Goal: Task Accomplishment & Management: Check status

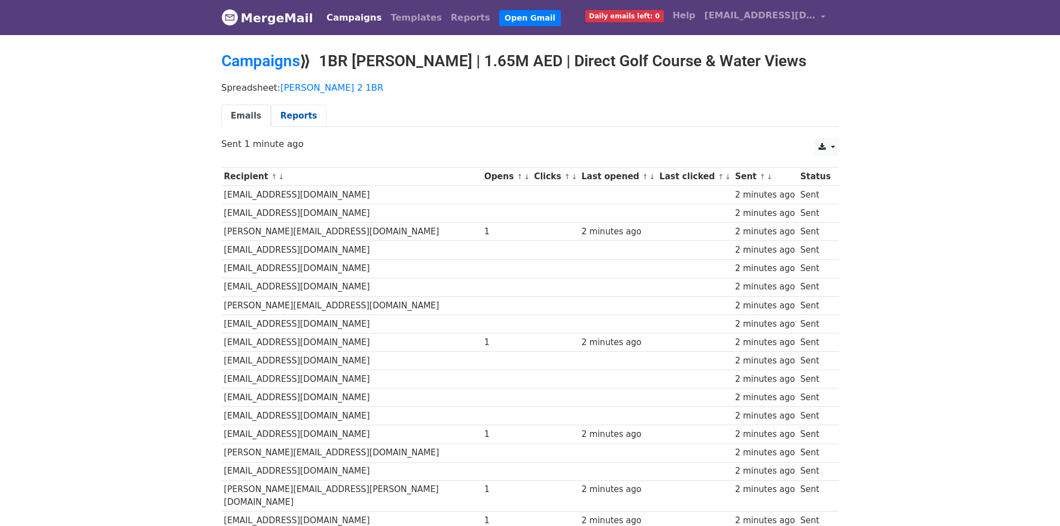
click at [290, 114] on link "Reports" at bounding box center [299, 116] width 56 height 23
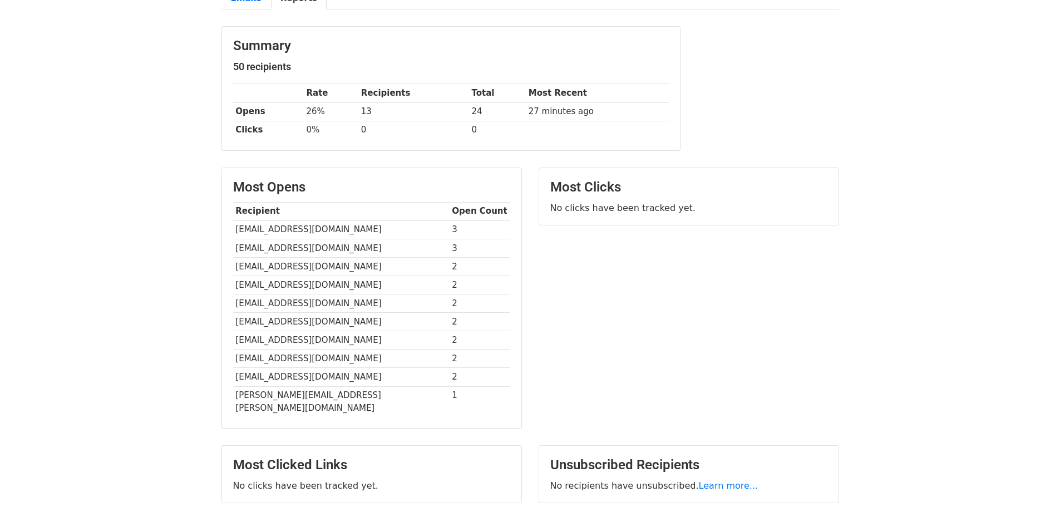
scroll to position [119, 0]
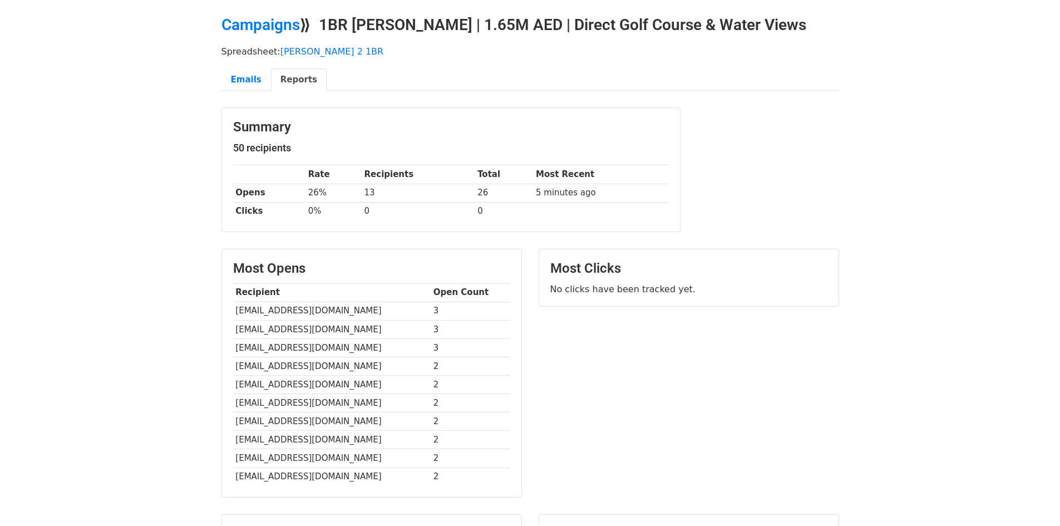
scroll to position [56, 0]
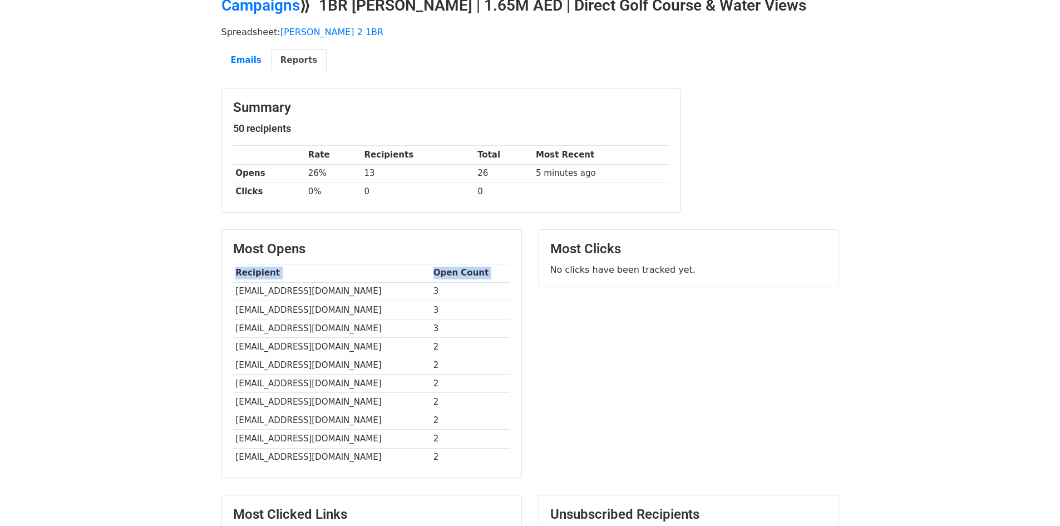
drag, startPoint x: 463, startPoint y: 474, endPoint x: 235, endPoint y: 285, distance: 295.6
click at [235, 285] on div "Most Opens Recipient Open Count gogo713@hotmail.com 3 gopal.gsc@gmail.com 3 gm@…" at bounding box center [371, 354] width 299 height 248
copy table "Recipient Open Count"
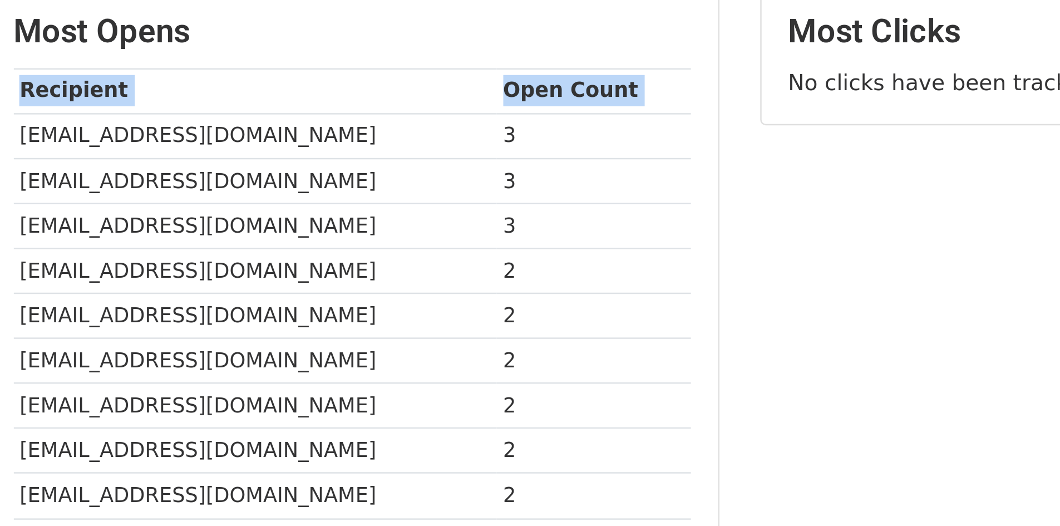
click at [514, 339] on div "Most Opens Recipient Open Count gogo713@hotmail.com 3 gopal.gsc@gmail.com 3 gm@…" at bounding box center [371, 366] width 299 height 248
click at [535, 333] on div "Most Clicks No clicks have been tracked yet." at bounding box center [688, 371] width 317 height 260
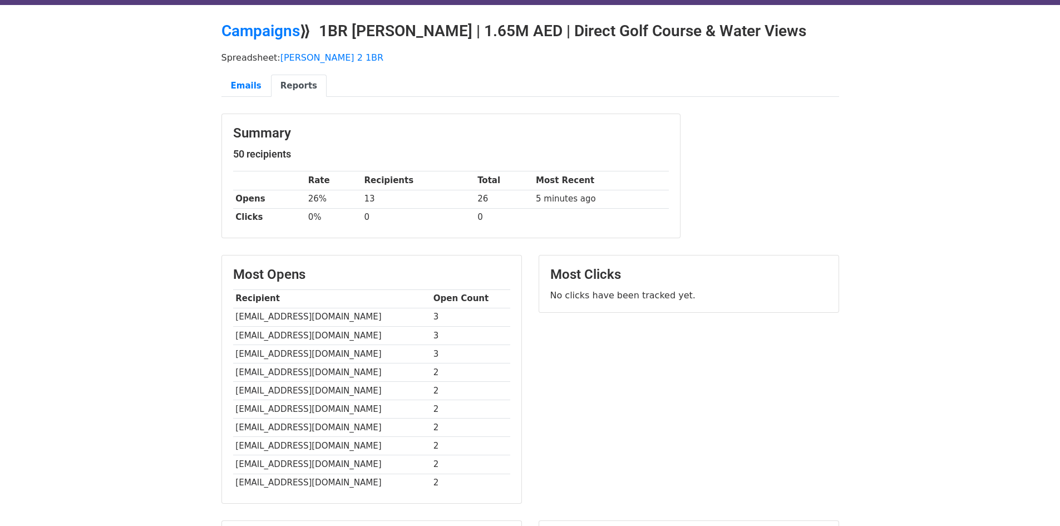
scroll to position [0, 0]
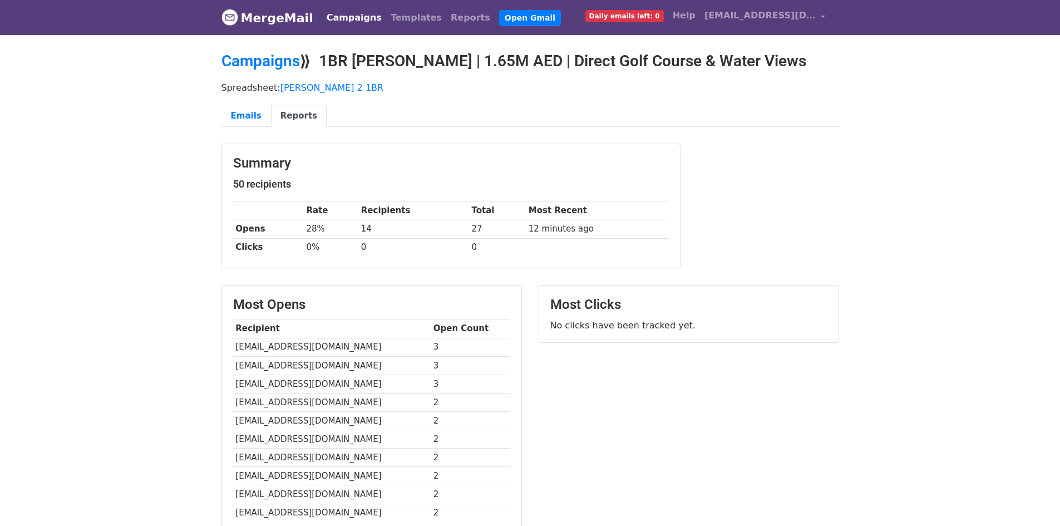
click at [290, 115] on link "Reports" at bounding box center [299, 116] width 56 height 23
